Goal: Task Accomplishment & Management: Manage account settings

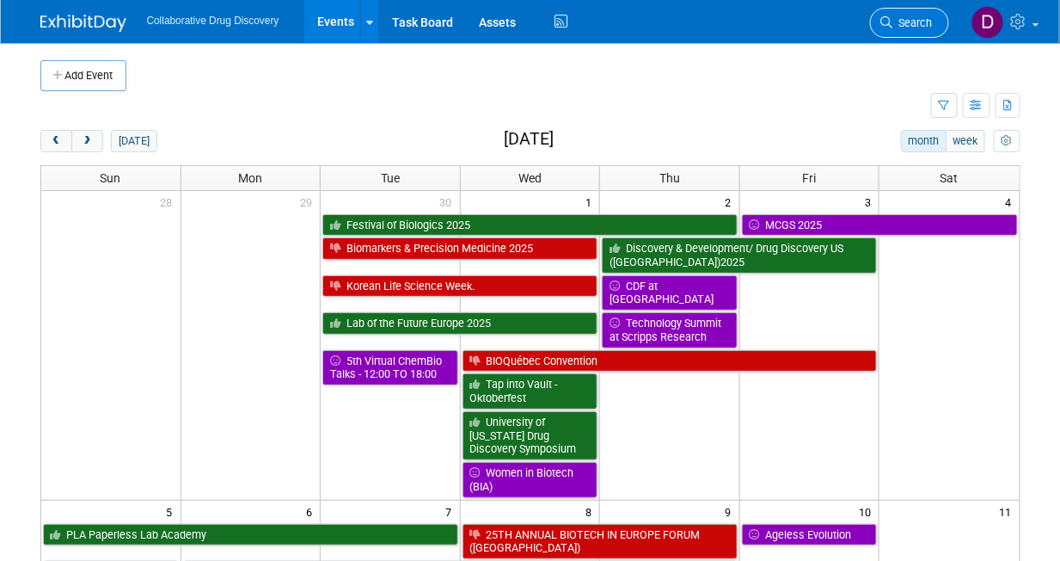
click at [899, 34] on link "Search" at bounding box center [909, 23] width 79 height 30
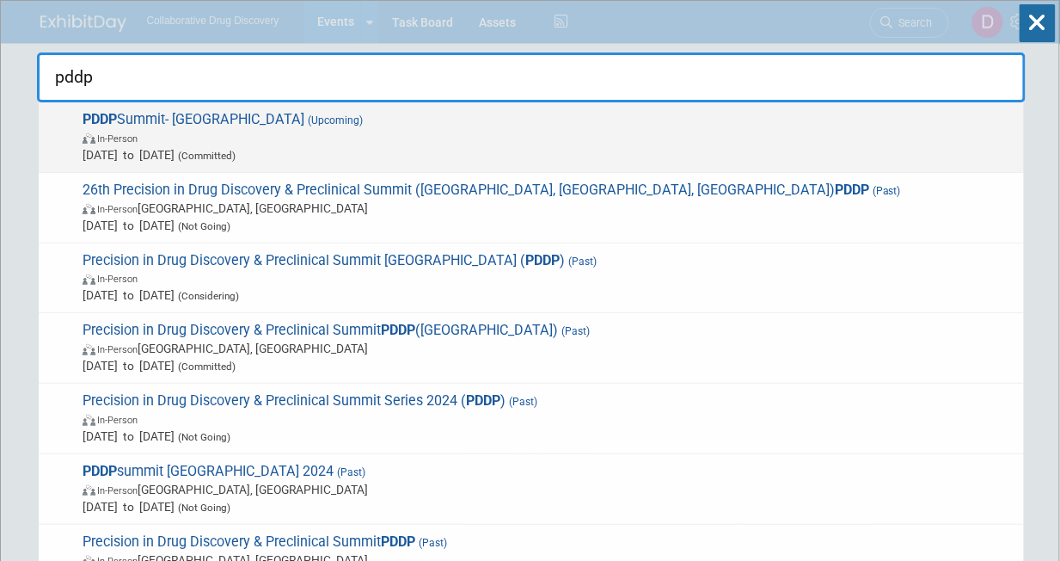
type input "pddp"
click at [188, 146] on span "Oct 16, 2025 to Oct 17, 2025 (Committed)" at bounding box center [549, 154] width 933 height 17
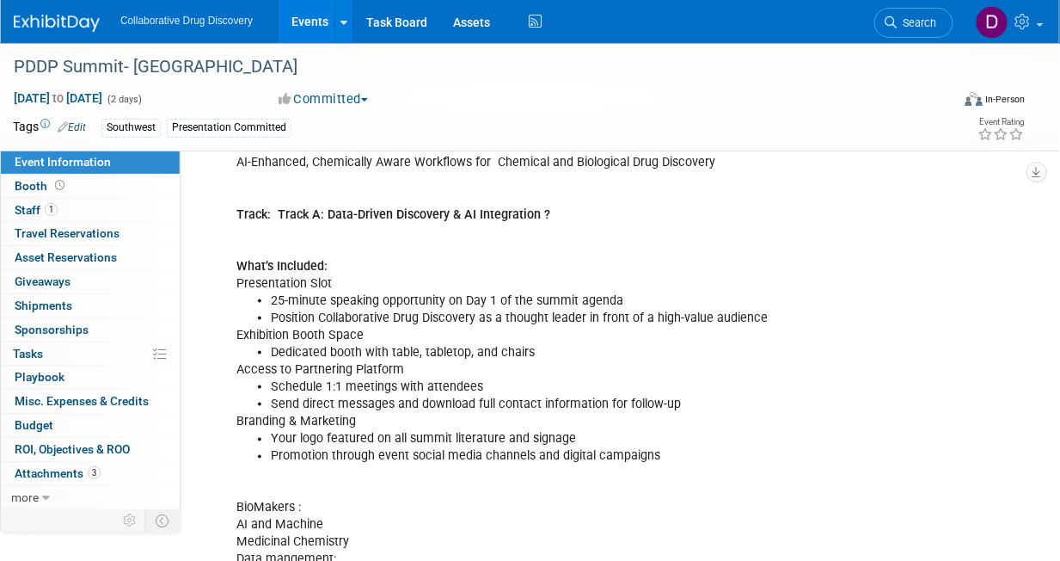
scroll to position [320, 0]
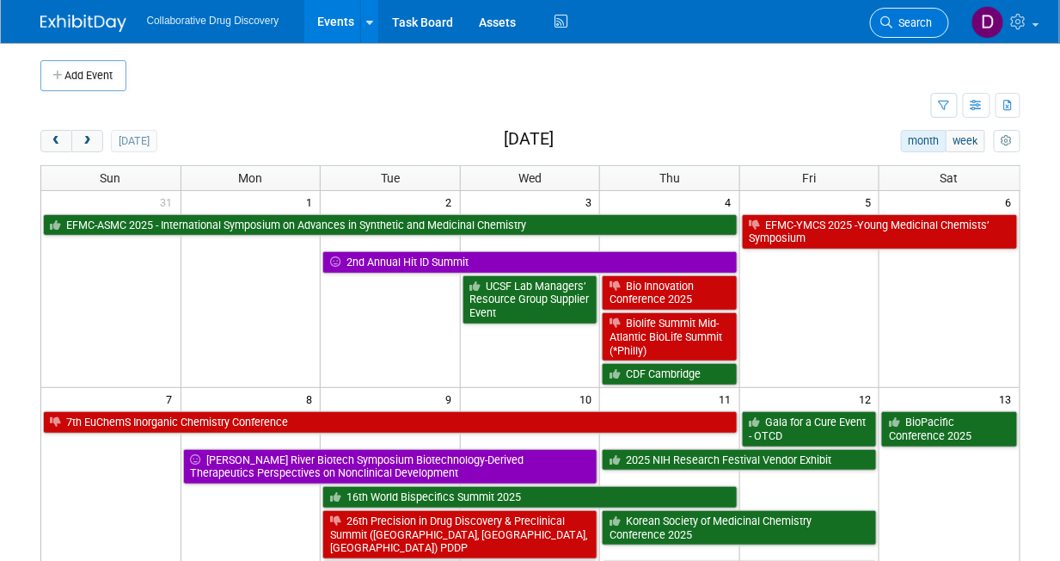
click at [900, 28] on span "Search" at bounding box center [913, 22] width 40 height 13
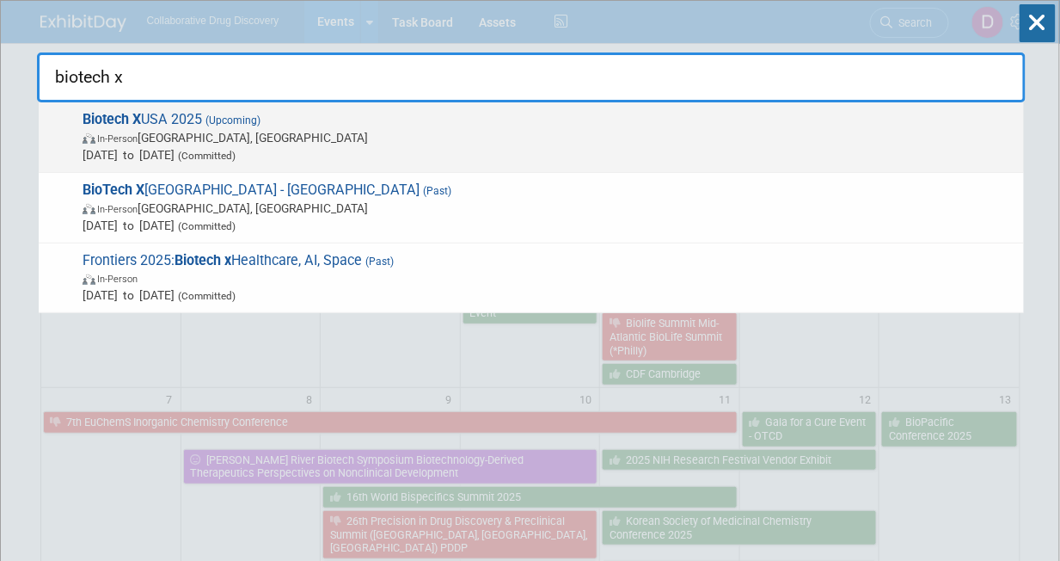
type input "biotech x"
click at [421, 138] on span "In-Person Philadelphia, PA" at bounding box center [549, 137] width 933 height 17
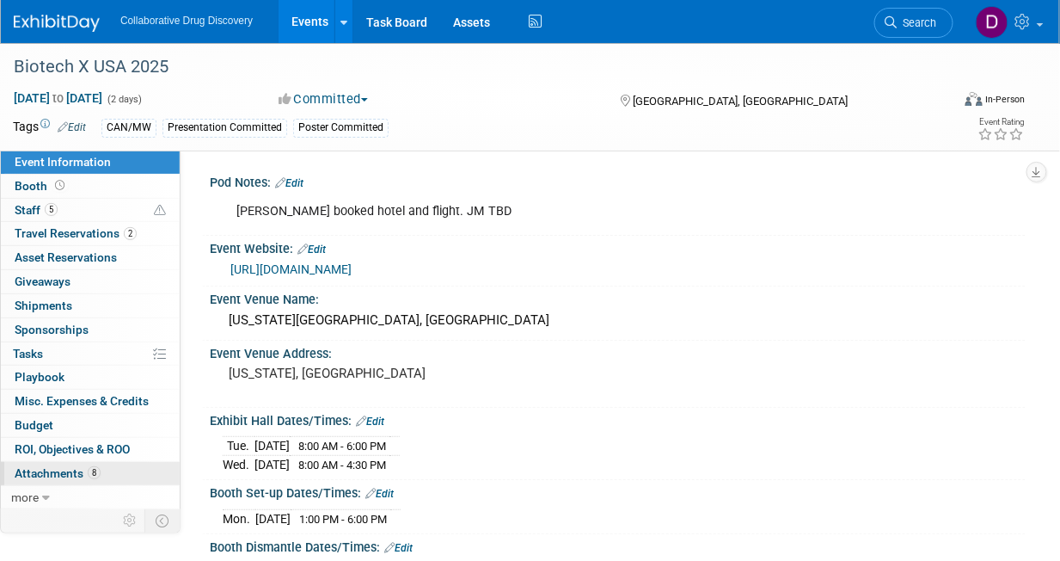
click at [99, 462] on link "8 Attachments 8" at bounding box center [90, 473] width 179 height 23
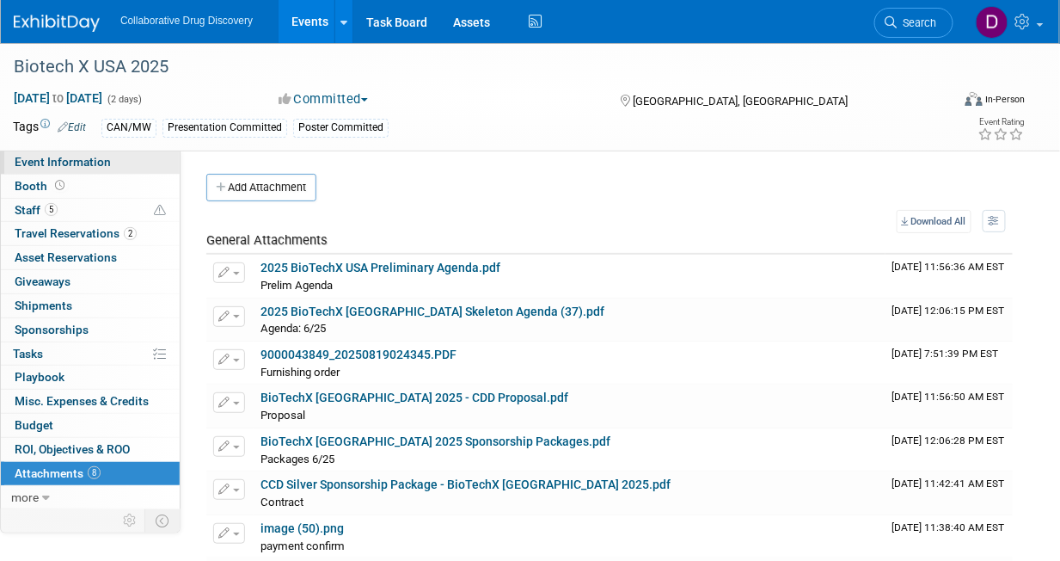
click at [92, 156] on span "Event Information" at bounding box center [63, 162] width 96 height 14
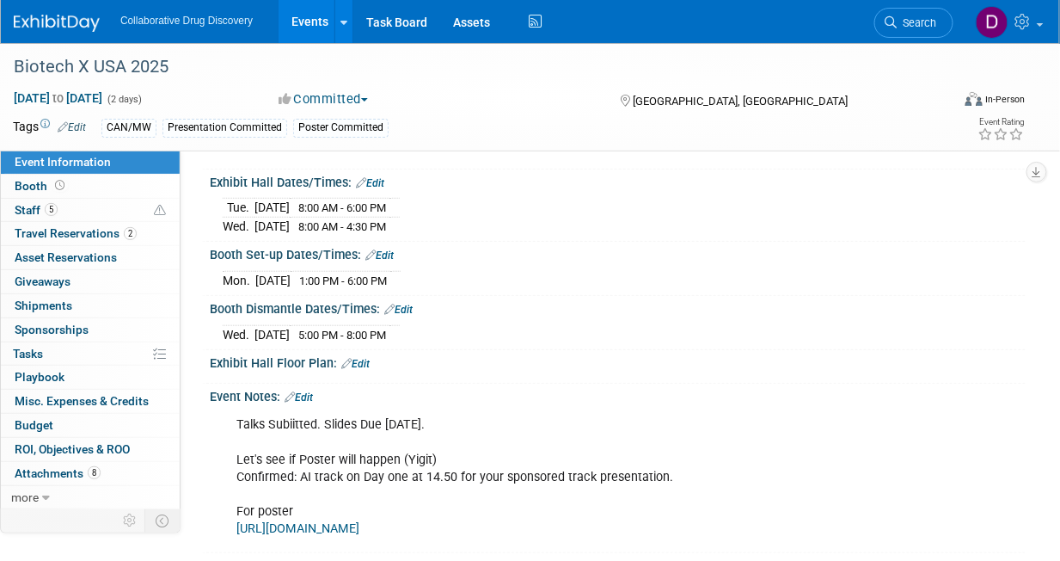
scroll to position [435, 0]
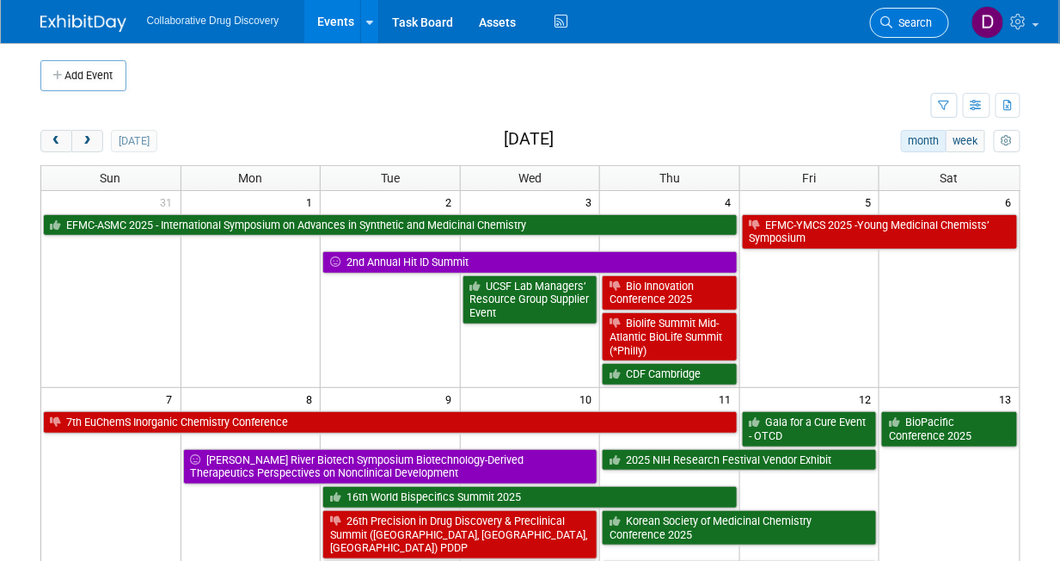
click at [909, 20] on span "Search" at bounding box center [913, 22] width 40 height 13
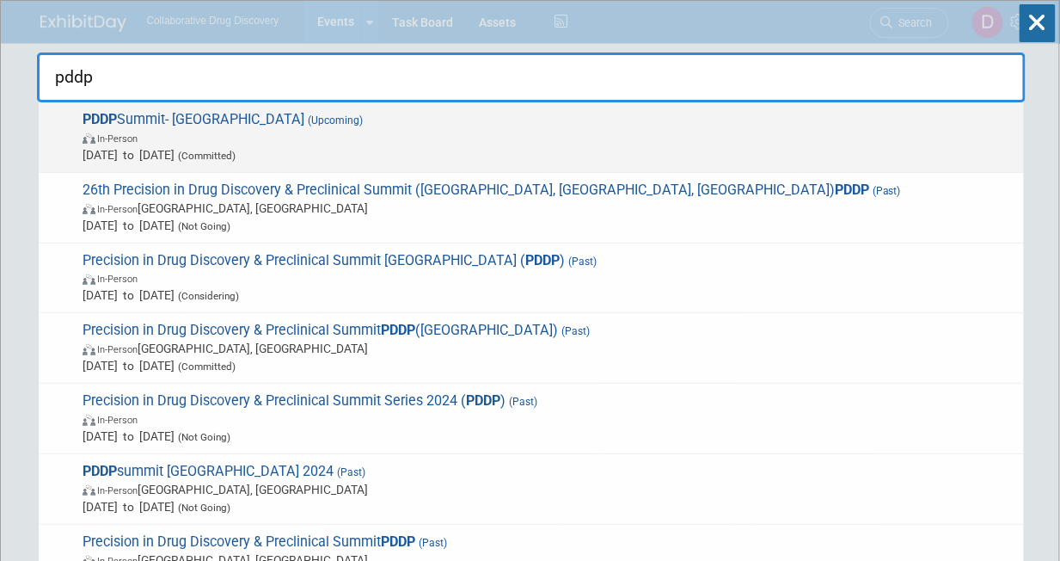
type input "pddp"
click at [326, 129] on span "In-Person" at bounding box center [549, 137] width 933 height 17
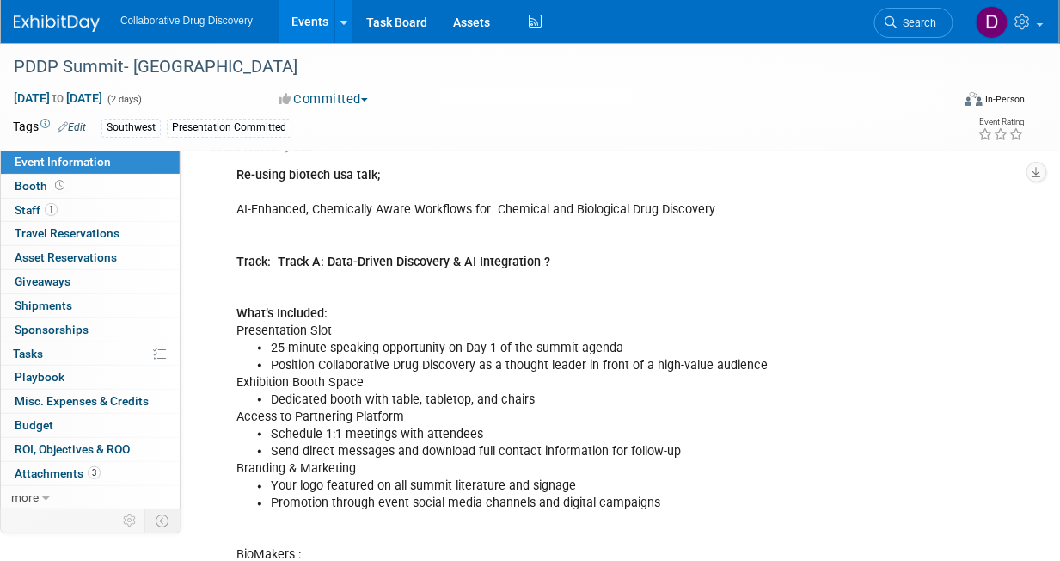
scroll to position [370, 0]
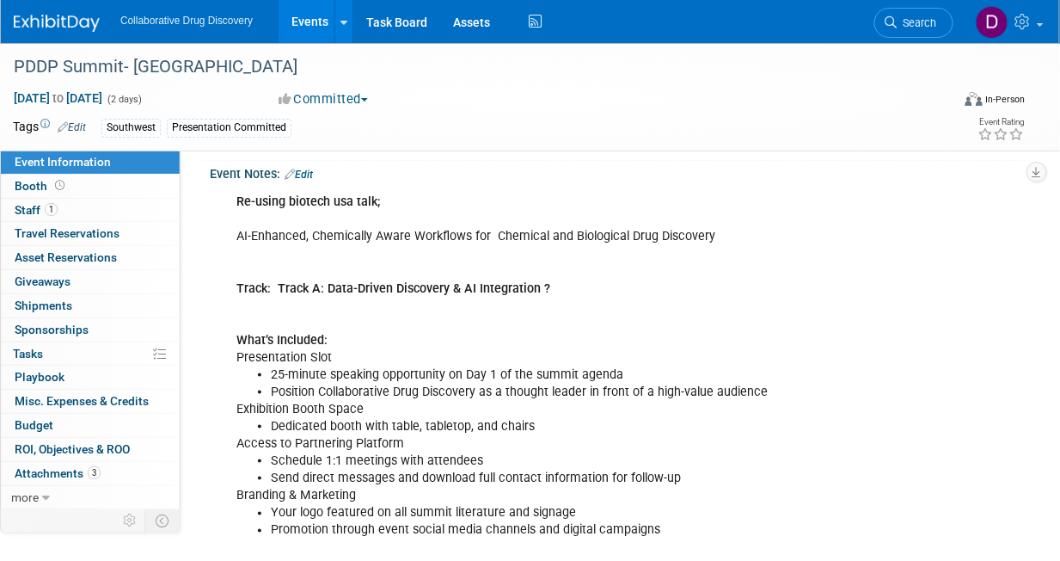
click at [312, 169] on link "Edit" at bounding box center [299, 175] width 28 height 12
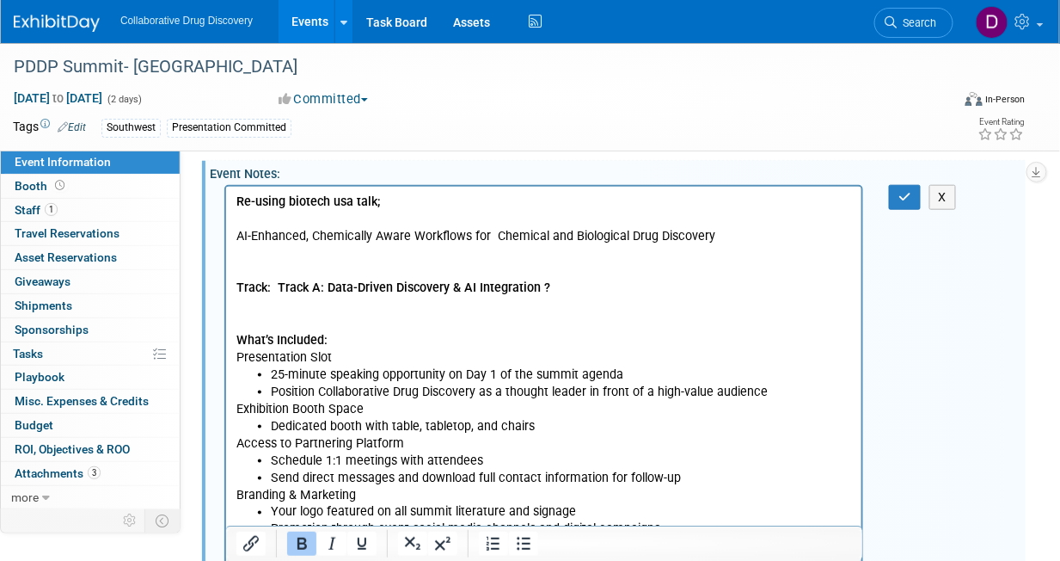
scroll to position [0, 0]
click at [726, 237] on p "Re-using biotech usa talk; AI-Enhanced, Chemically Aware Workflows for Chemical…" at bounding box center [544, 279] width 616 height 173
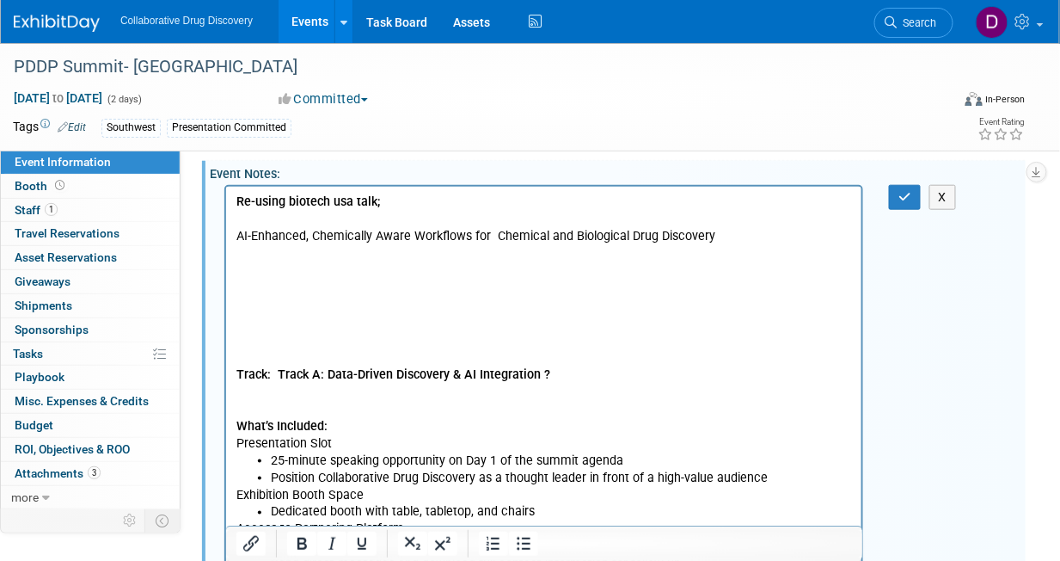
click at [277, 291] on p "Rich Text Area. Press ALT-0 for help." at bounding box center [544, 287] width 616 height 17
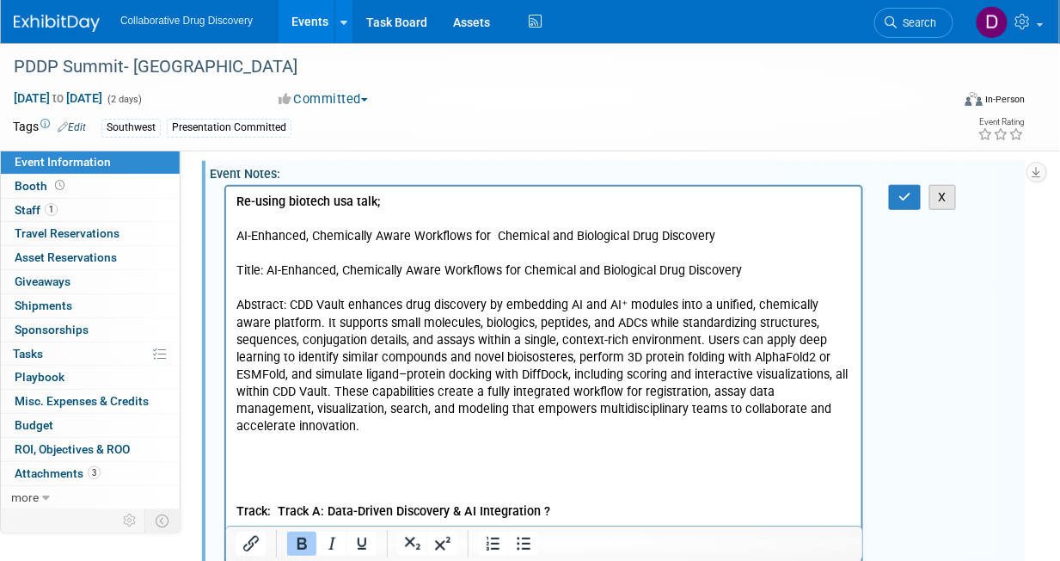
click at [935, 189] on button "X" at bounding box center [943, 197] width 28 height 25
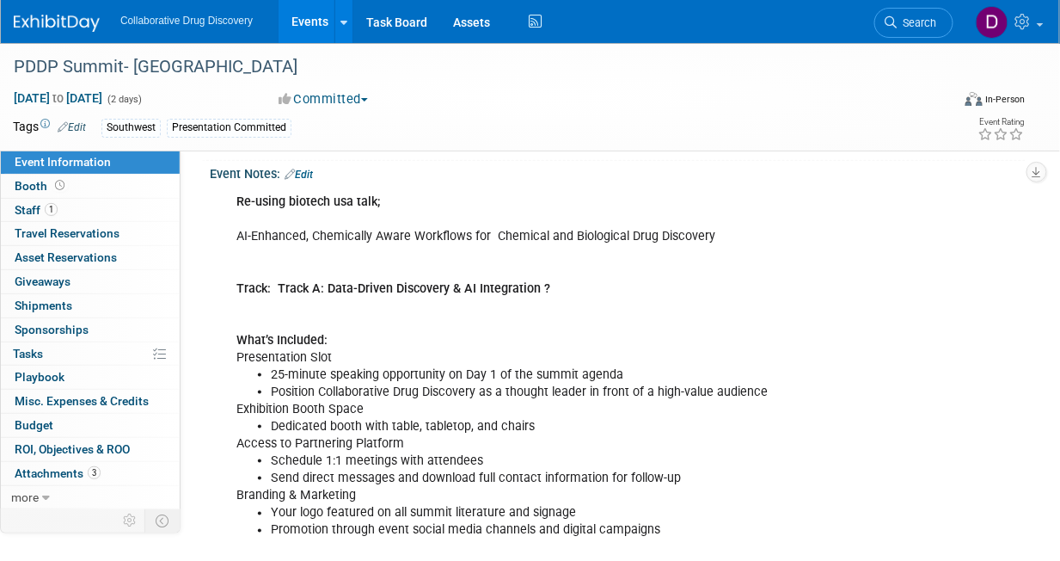
click at [309, 173] on link "Edit" at bounding box center [299, 175] width 28 height 12
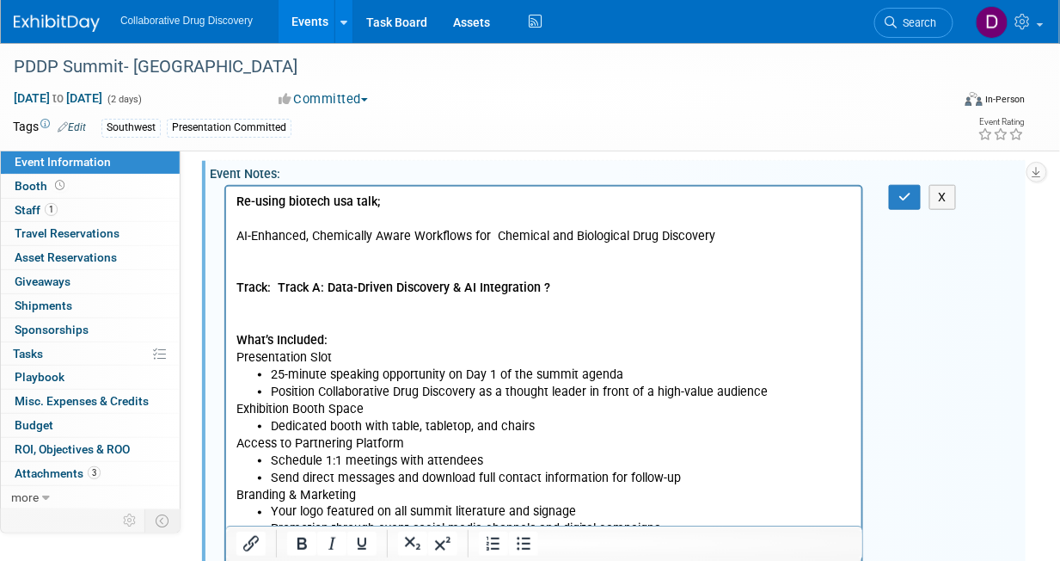
click at [290, 258] on p "Re-using biotech usa talk; AI-Enhanced, Chemically Aware Workflows for Chemical…" at bounding box center [544, 279] width 616 height 173
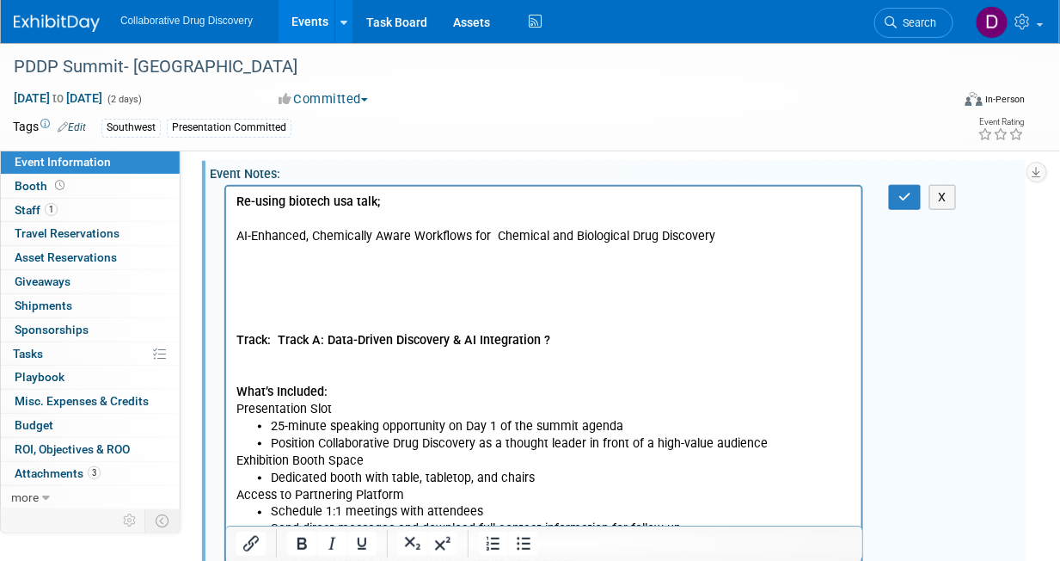
click at [267, 267] on p "Rich Text Area. Press ALT-0 for help." at bounding box center [544, 269] width 616 height 17
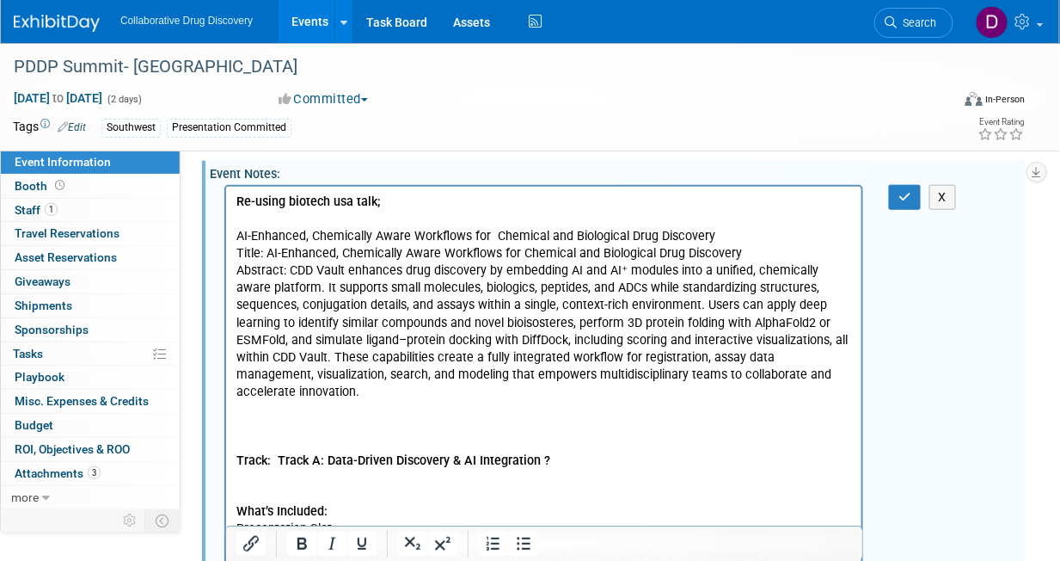
click at [240, 252] on p "Title: AI-Enhanced, Chemically Aware Workflows for Chemical and Biological Drug…" at bounding box center [544, 322] width 616 height 156
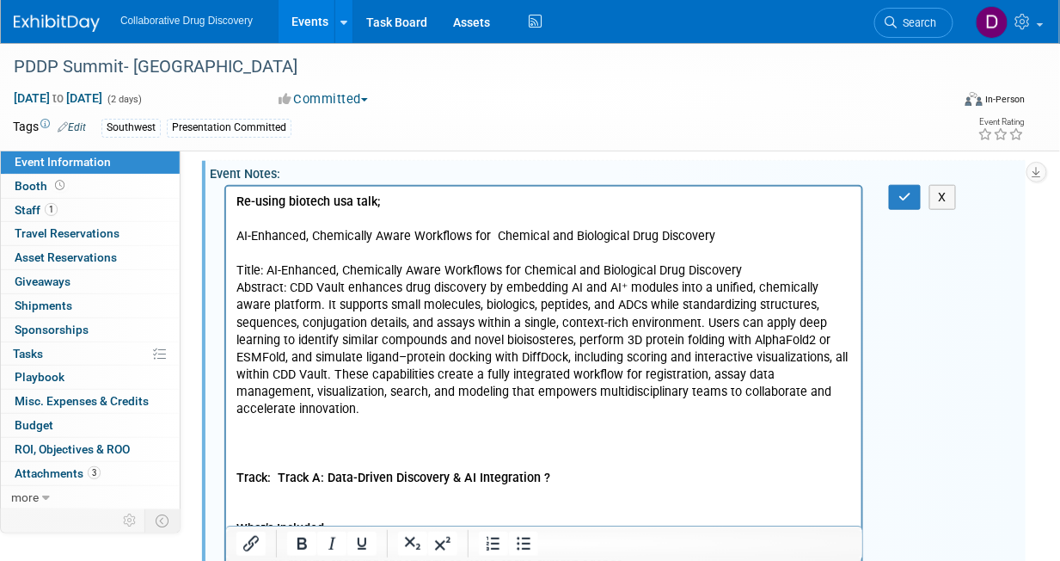
click at [292, 266] on p "Title: AI-Enhanced, Chemically Aware Workflows for Chemical and Biological Drug…" at bounding box center [544, 339] width 616 height 156
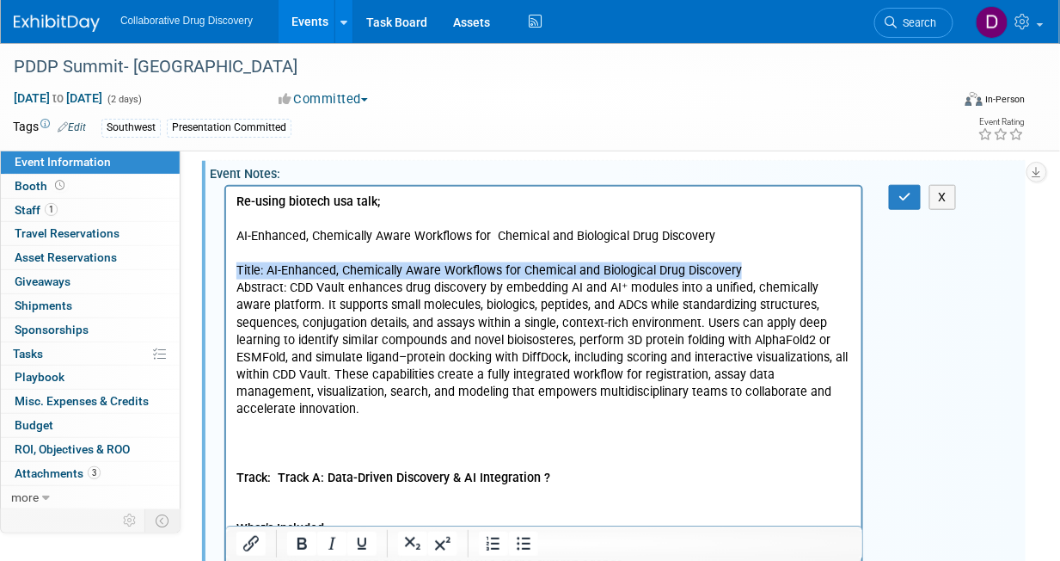
click at [292, 266] on p "Title: AI-Enhanced, Chemically Aware Workflows for Chemical and Biological Drug…" at bounding box center [544, 339] width 616 height 156
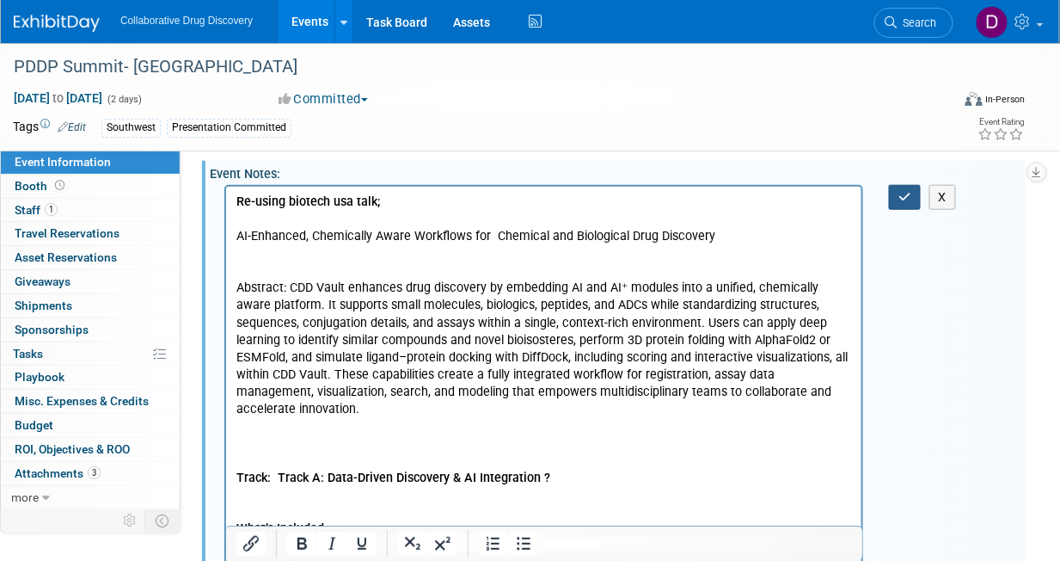
click at [900, 187] on button "button" at bounding box center [905, 197] width 32 height 25
click at [542, 303] on p "Abstract: CDD Vault enhances drug discovery by embedding AI and AI⁺ modules int…" at bounding box center [544, 339] width 616 height 156
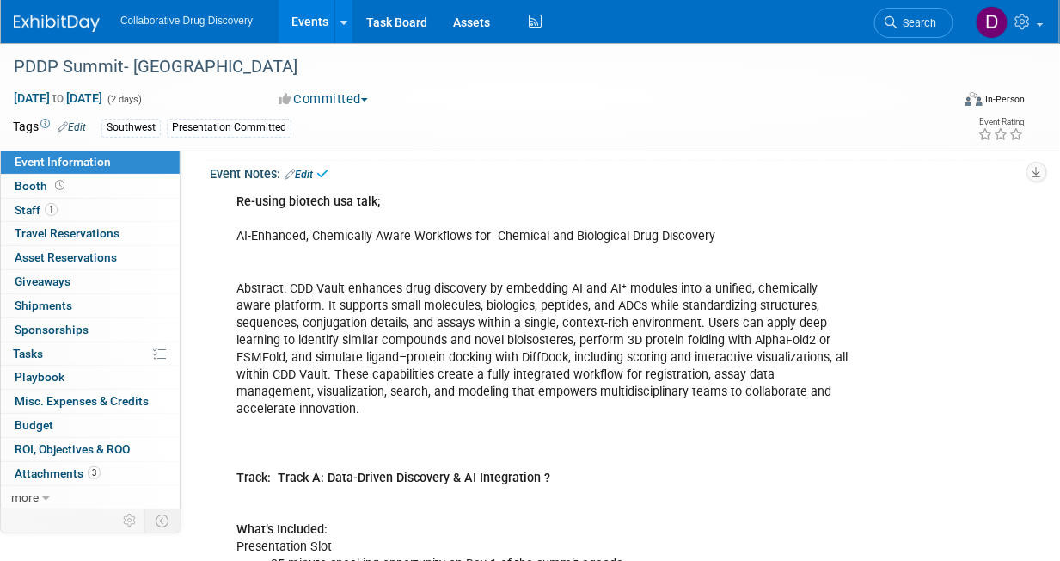
click at [313, 174] on link "Edit" at bounding box center [299, 175] width 28 height 12
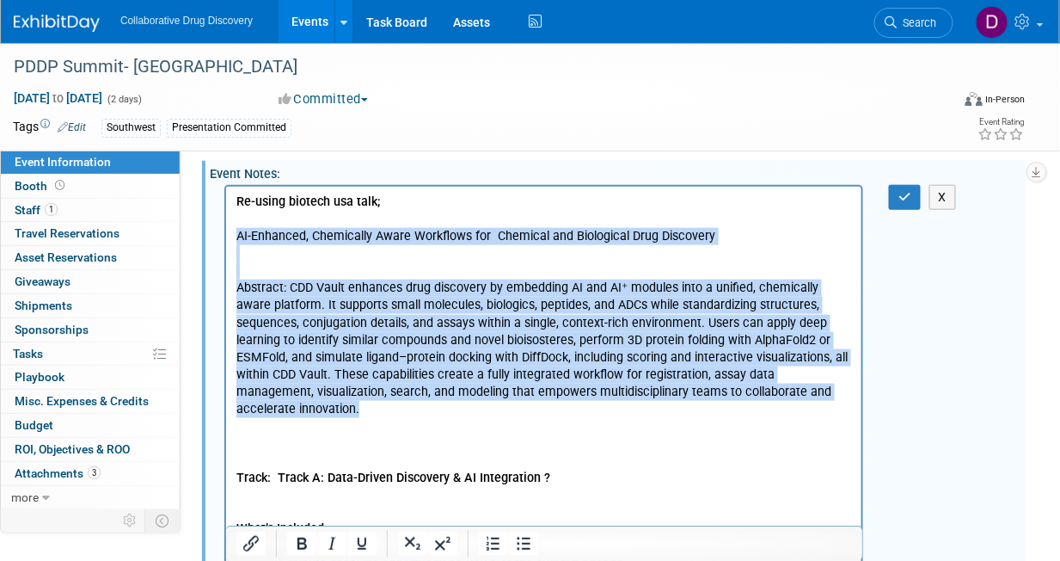
drag, startPoint x: 248, startPoint y: 342, endPoint x: 229, endPoint y: 249, distance: 94.9
copy p "AI-Enhanced, Chemically Aware Workflows for Chemical and Biological Drug Discov…"
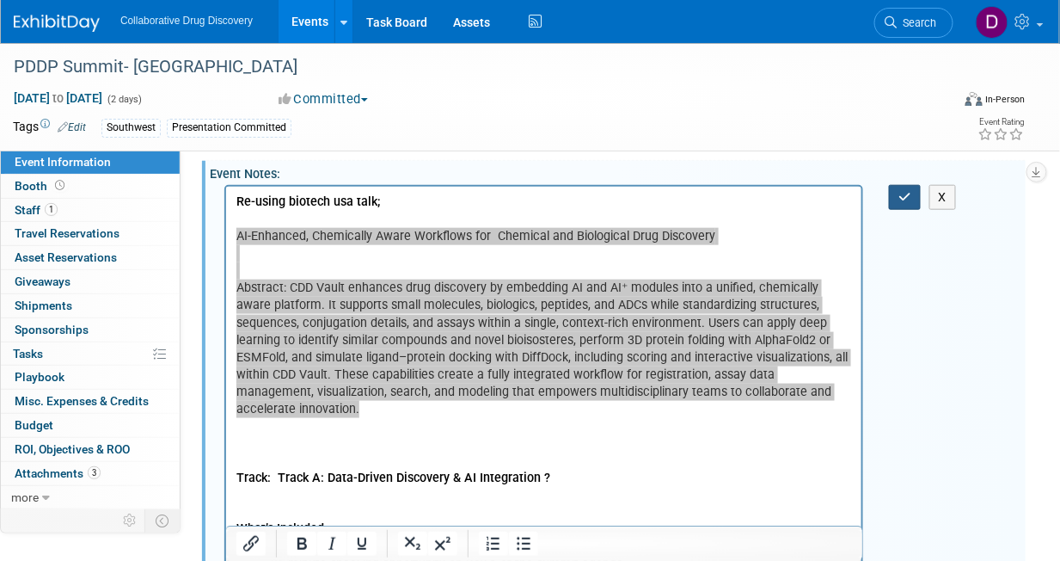
click at [902, 191] on icon "button" at bounding box center [905, 197] width 13 height 12
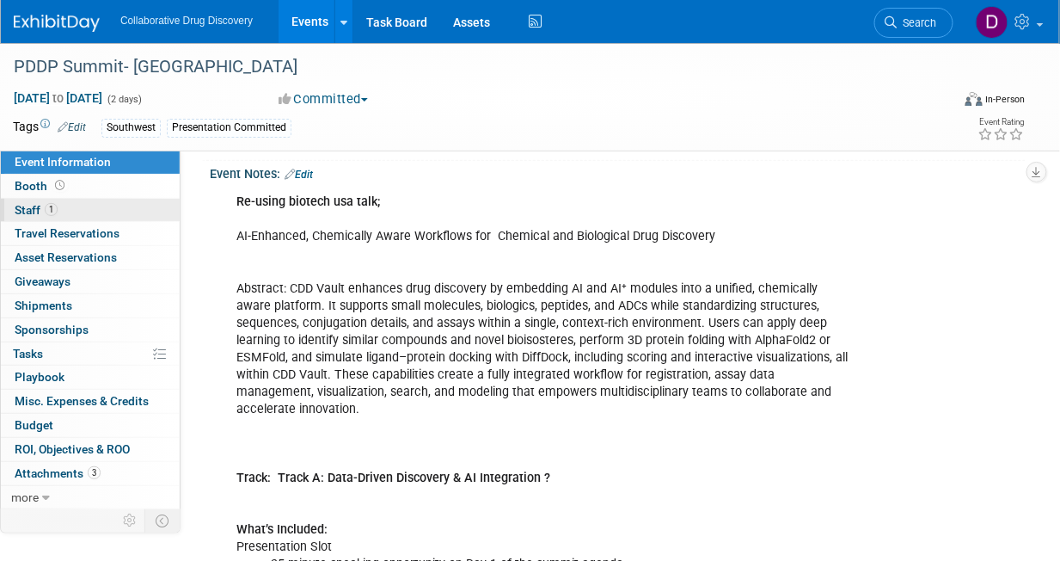
click at [64, 208] on link "1 Staff 1" at bounding box center [90, 210] width 179 height 23
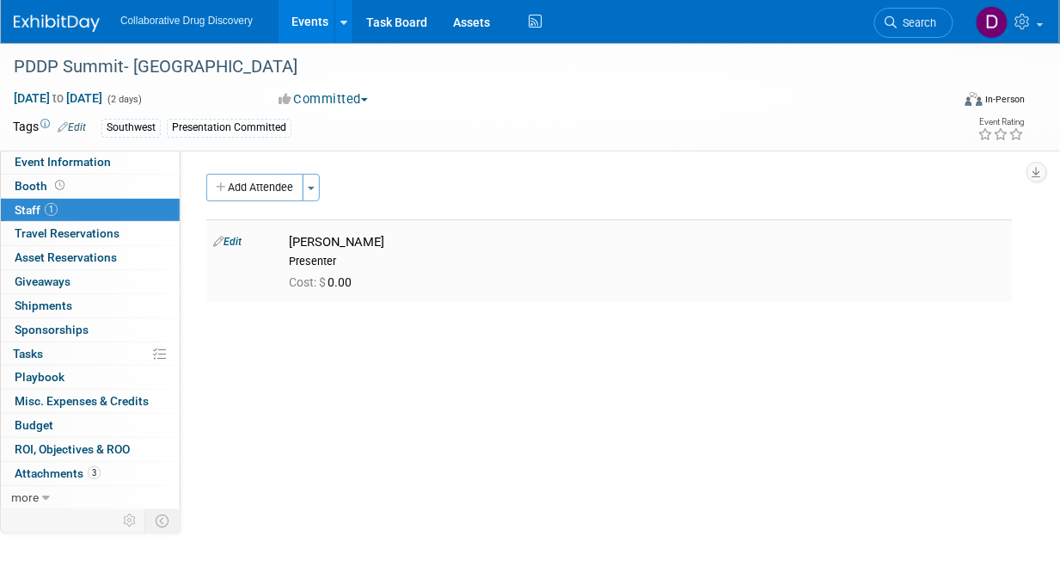
click at [335, 243] on div "[PERSON_NAME]" at bounding box center [647, 242] width 717 height 16
click at [335, 242] on div "[PERSON_NAME]" at bounding box center [647, 242] width 717 height 16
copy div "[PERSON_NAME]"
